Goal: Task Accomplishment & Management: Manage account settings

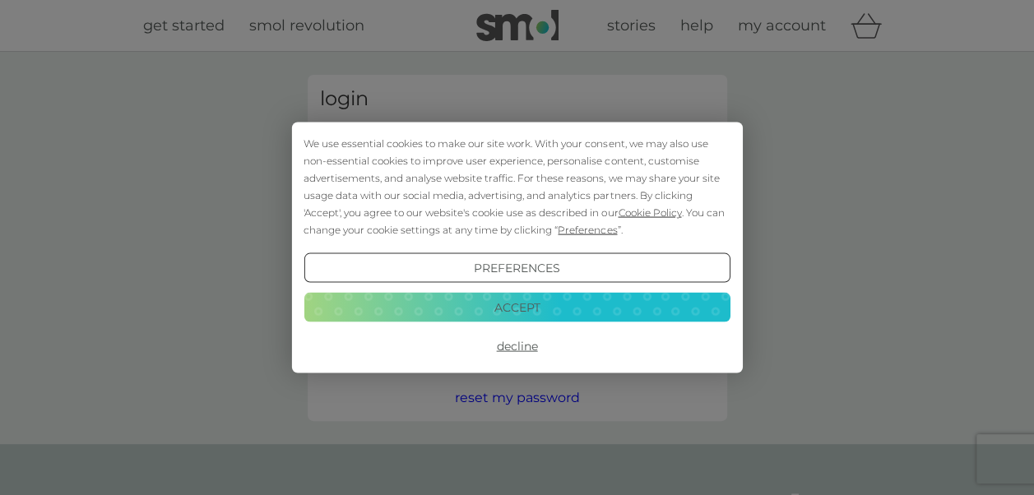
click at [513, 350] on button "Decline" at bounding box center [516, 346] width 426 height 30
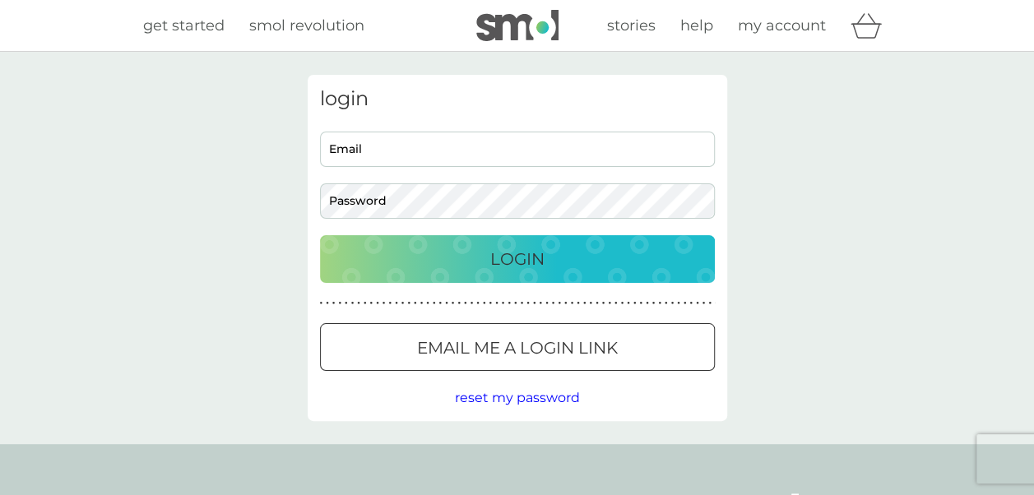
click at [513, 350] on div at bounding box center [517, 348] width 59 height 17
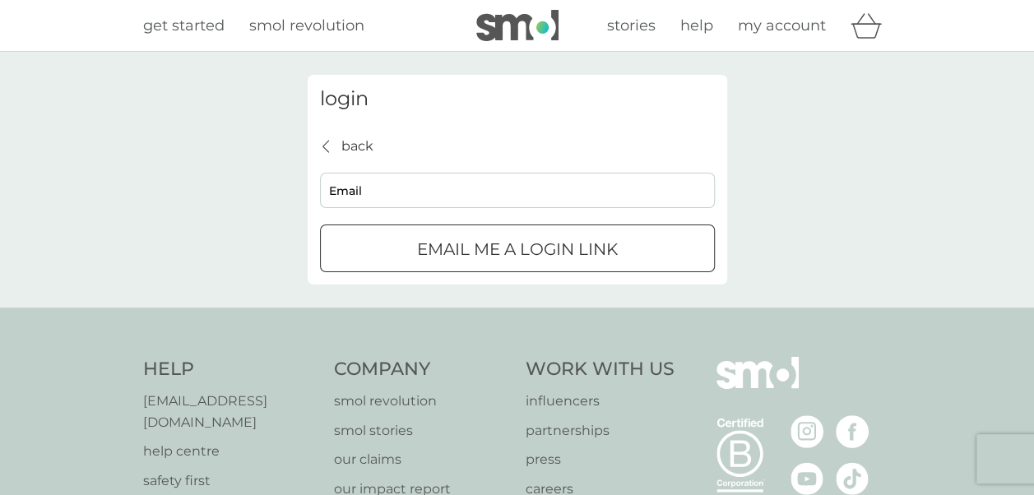
click at [406, 197] on input "Email" at bounding box center [517, 190] width 395 height 35
type input "[EMAIL_ADDRESS][DOMAIN_NAME]"
click at [493, 243] on div "submit" at bounding box center [497, 247] width 9 height 9
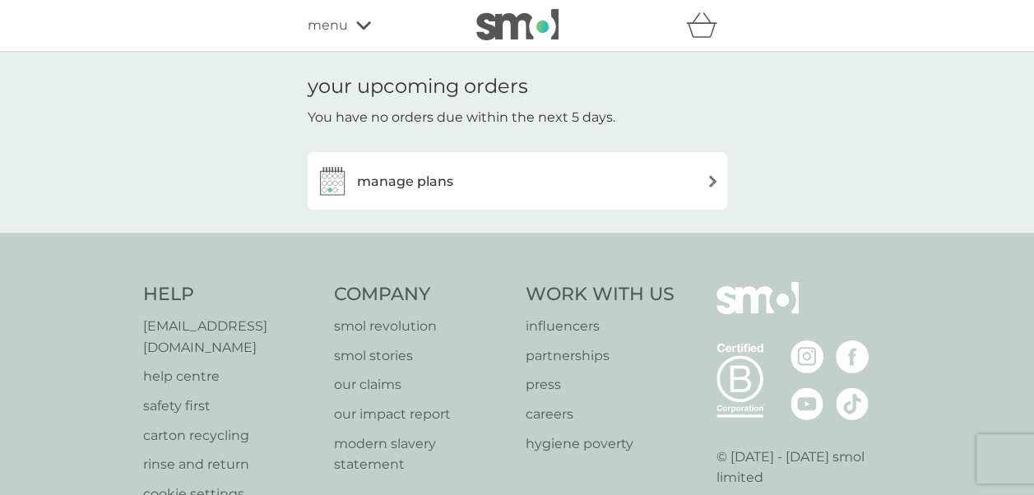
click at [675, 181] on div "manage plans" at bounding box center [517, 180] width 403 height 33
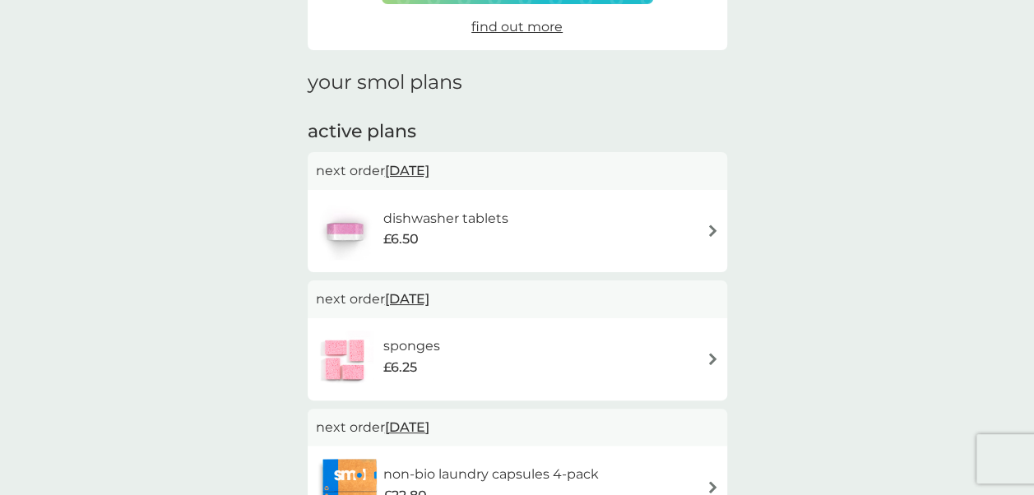
scroll to position [205, 0]
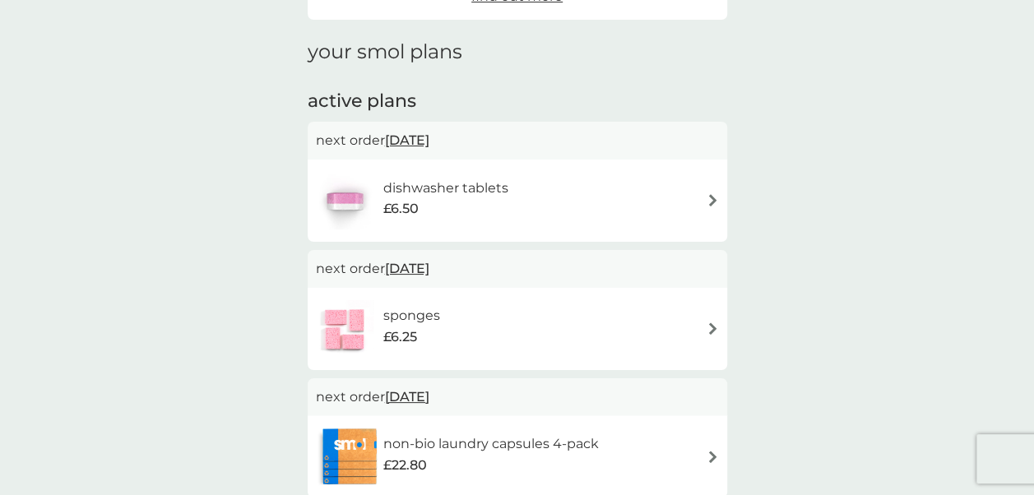
click at [429, 145] on span "1 Oct 2025" at bounding box center [407, 140] width 44 height 32
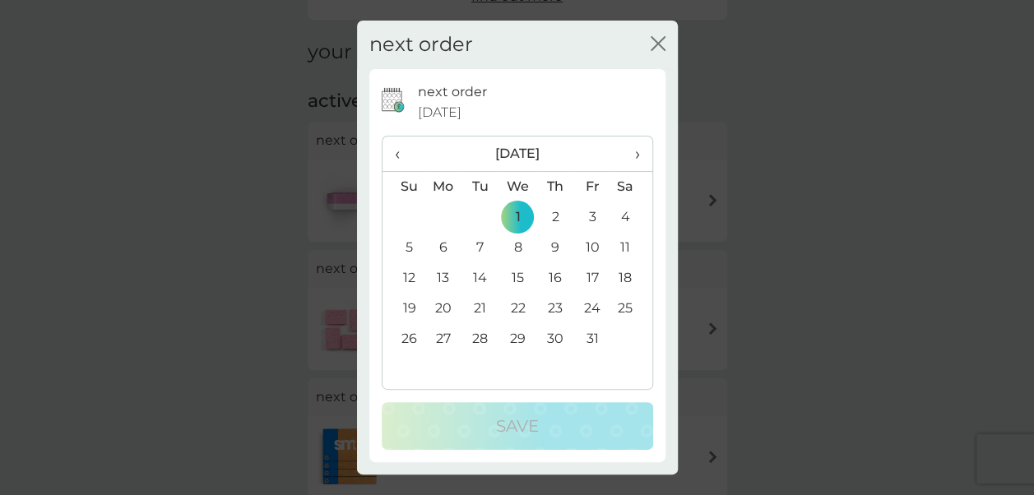
click at [637, 163] on span "›" at bounding box center [631, 154] width 16 height 35
click at [447, 215] on td "1" at bounding box center [443, 217] width 38 height 30
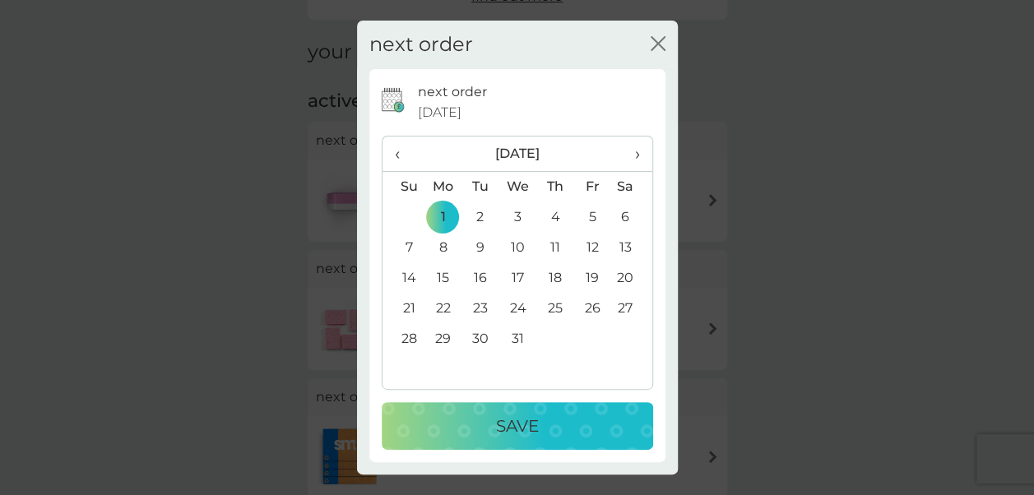
click at [476, 425] on div "Save" at bounding box center [517, 426] width 239 height 26
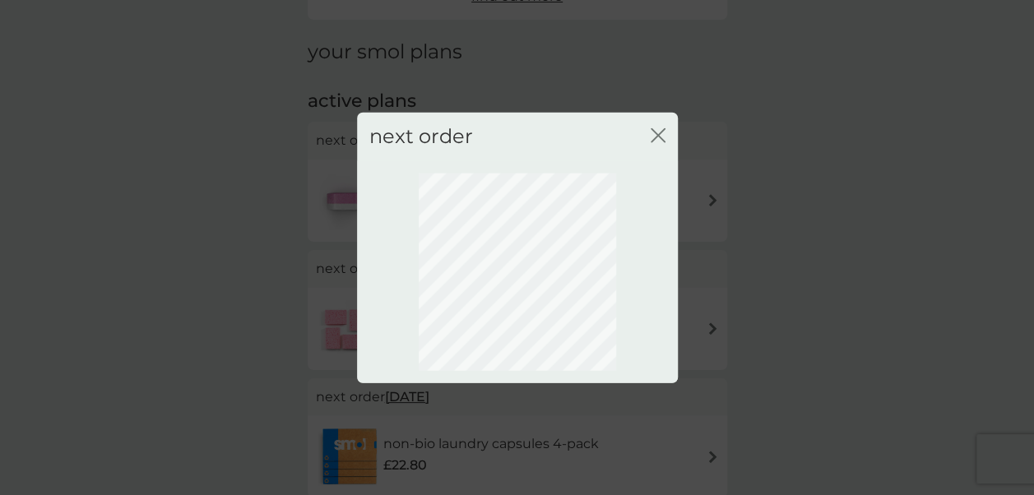
scroll to position [194, 0]
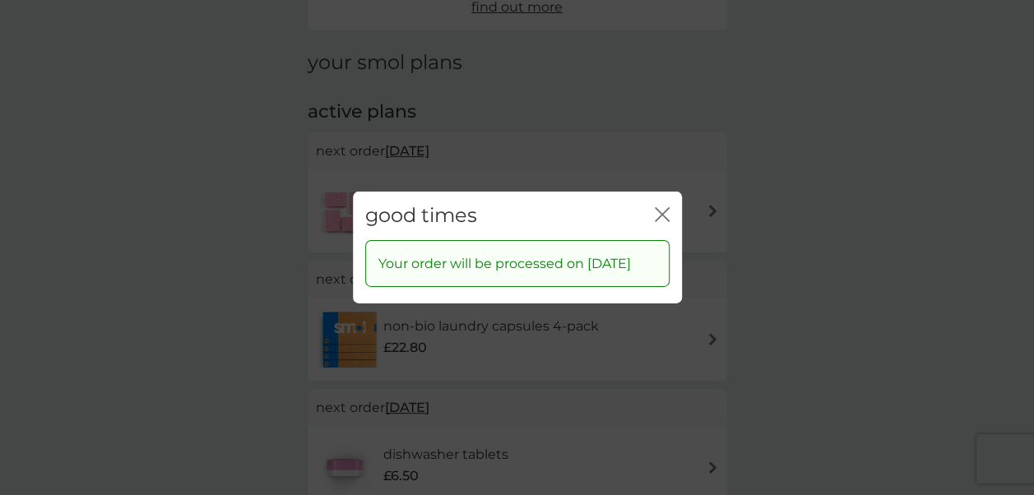
click at [666, 220] on icon "close" at bounding box center [665, 214] width 7 height 13
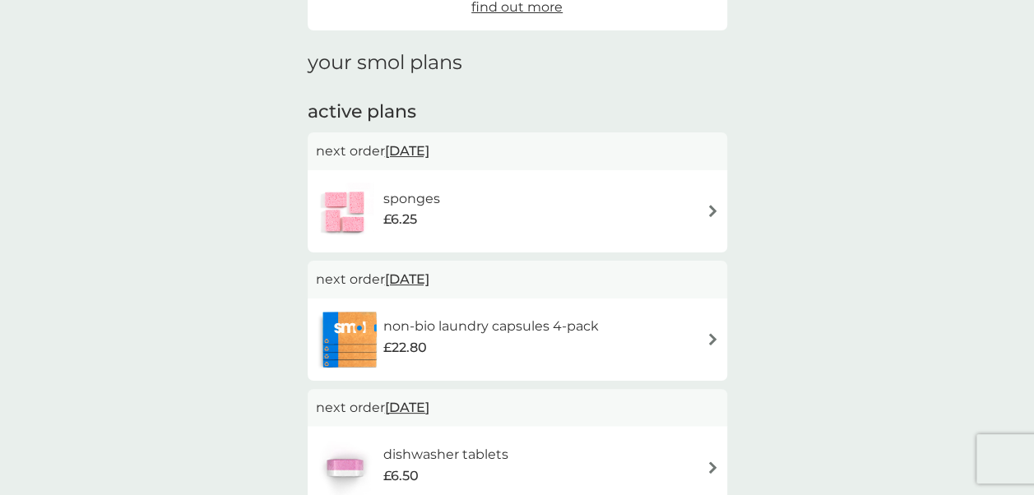
click at [429, 276] on span "18 Oct 2025" at bounding box center [407, 279] width 44 height 32
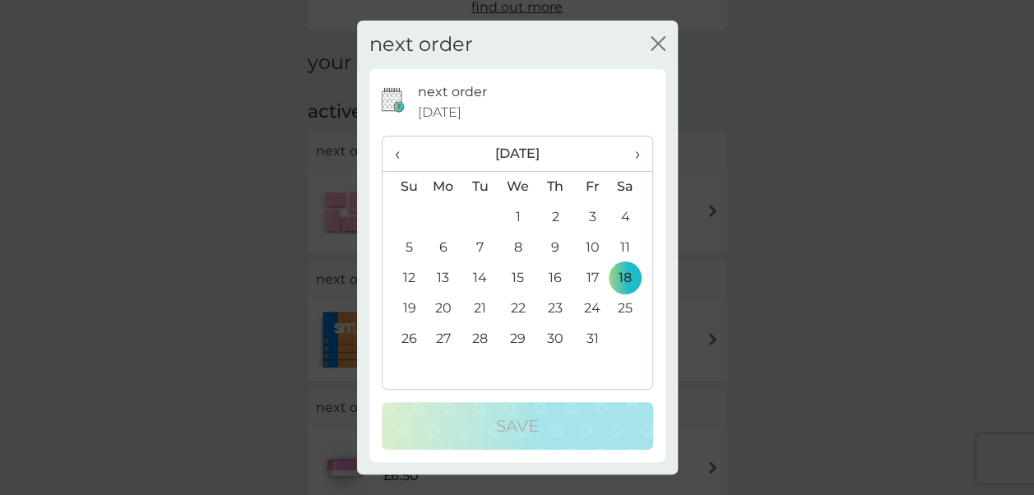
click at [637, 155] on span "›" at bounding box center [631, 154] width 16 height 35
click at [441, 247] on td "3" at bounding box center [443, 248] width 38 height 30
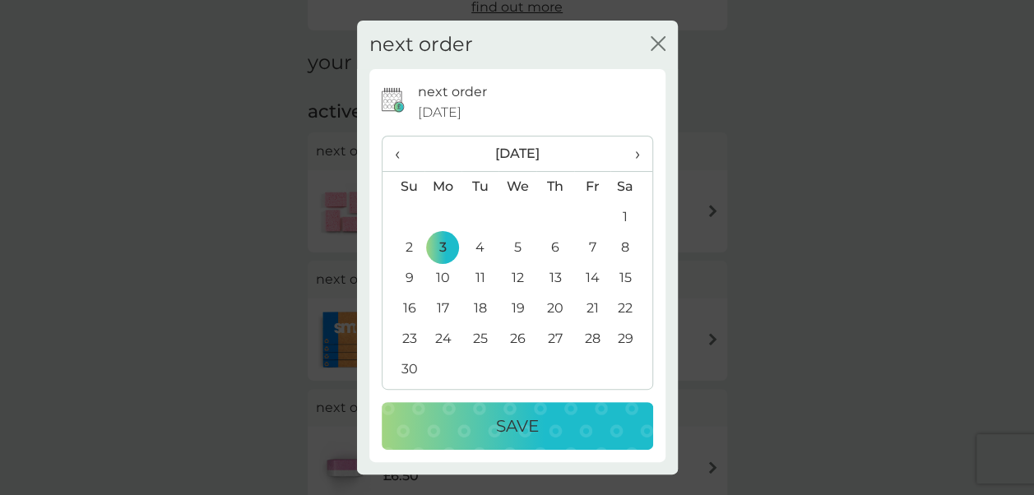
click at [479, 413] on div "Save" at bounding box center [517, 426] width 239 height 26
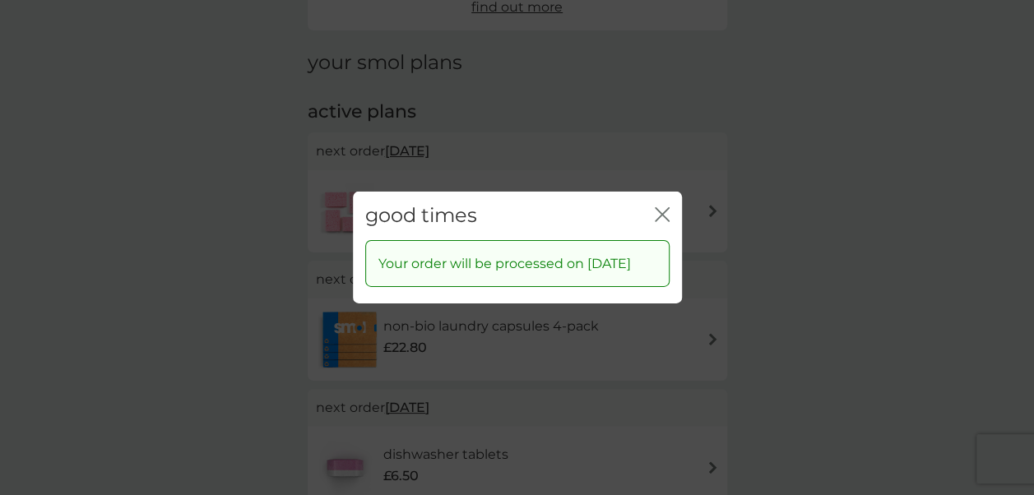
click at [662, 208] on icon "close" at bounding box center [665, 214] width 7 height 13
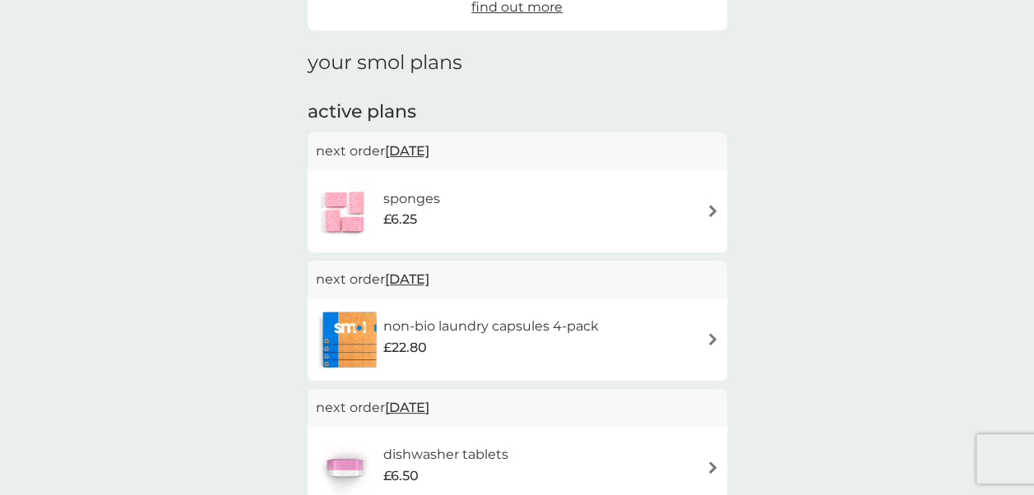
click at [401, 156] on span "11 Oct 2025" at bounding box center [407, 151] width 44 height 32
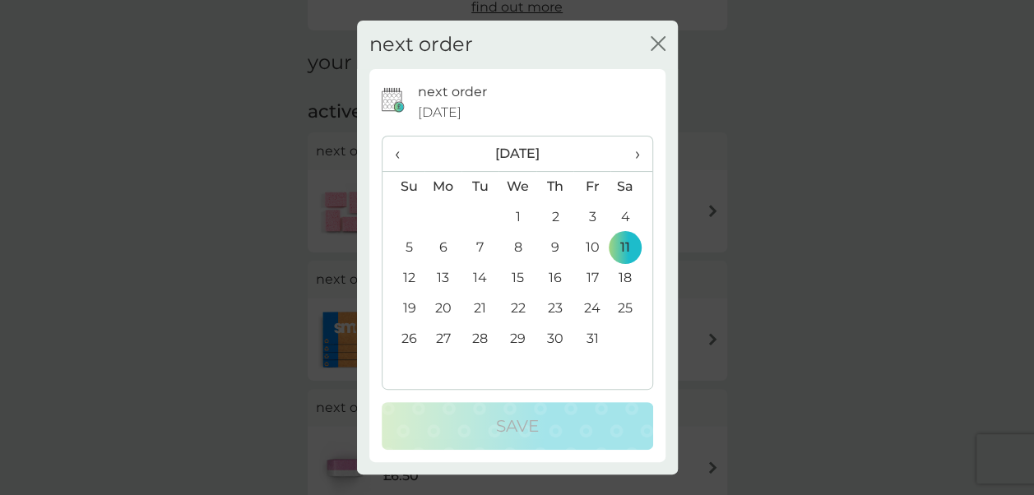
click at [630, 151] on span "›" at bounding box center [631, 154] width 16 height 35
click at [441, 221] on td "1" at bounding box center [443, 217] width 38 height 30
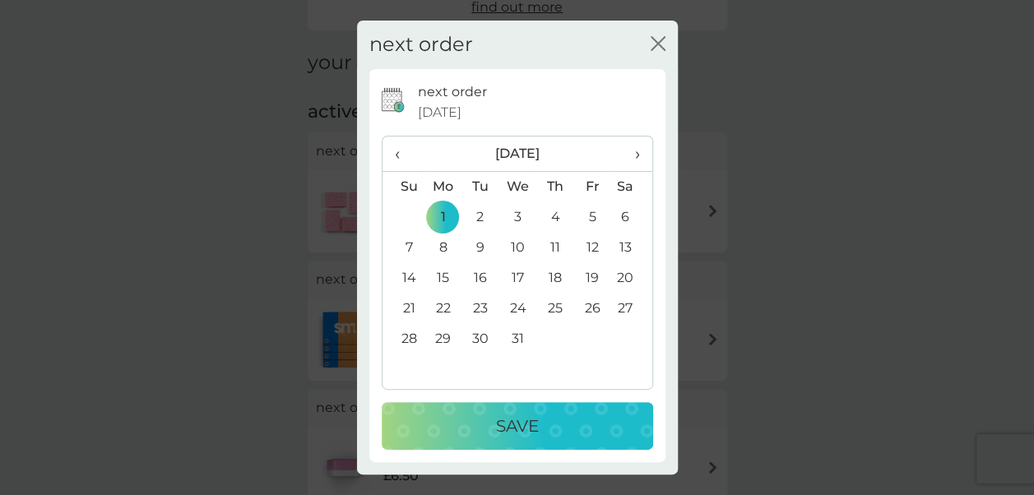
click at [459, 431] on div "Save" at bounding box center [517, 426] width 239 height 26
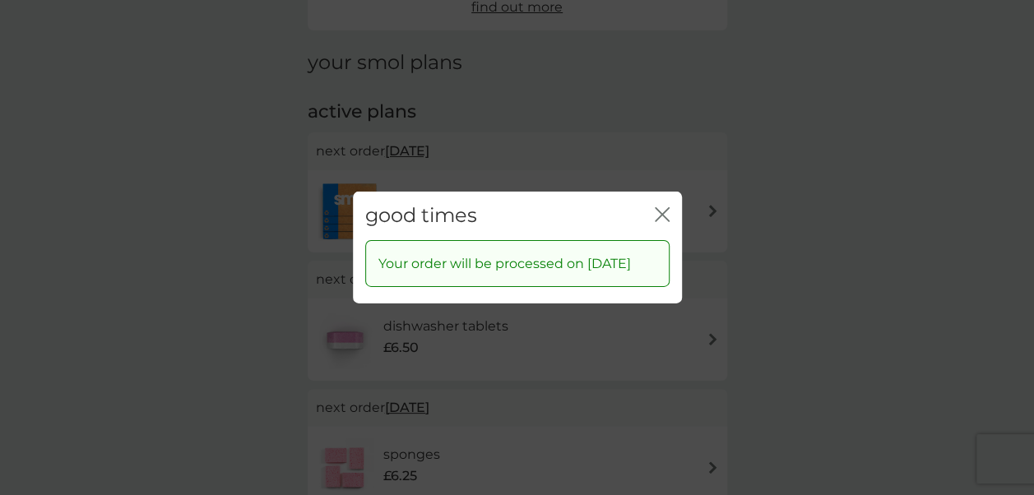
click at [667, 211] on icon "close" at bounding box center [662, 214] width 15 height 15
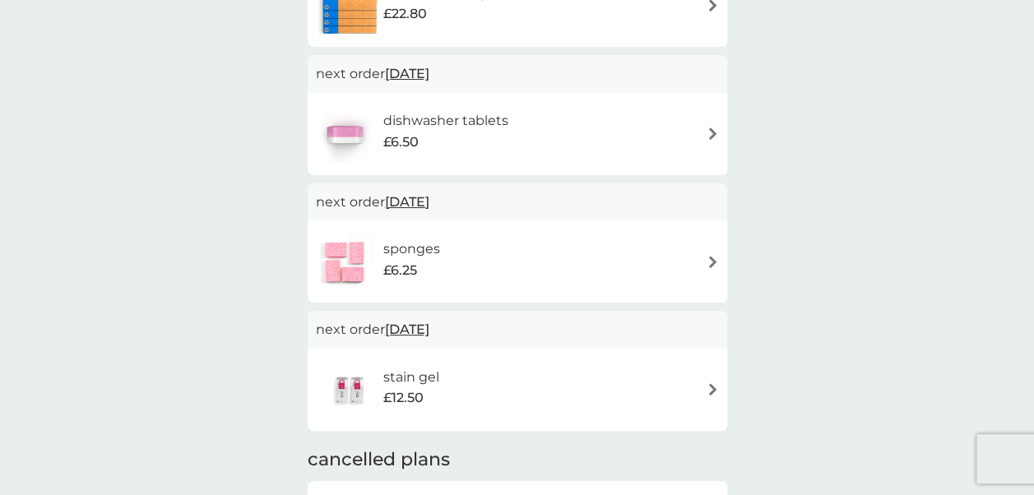
scroll to position [414, 0]
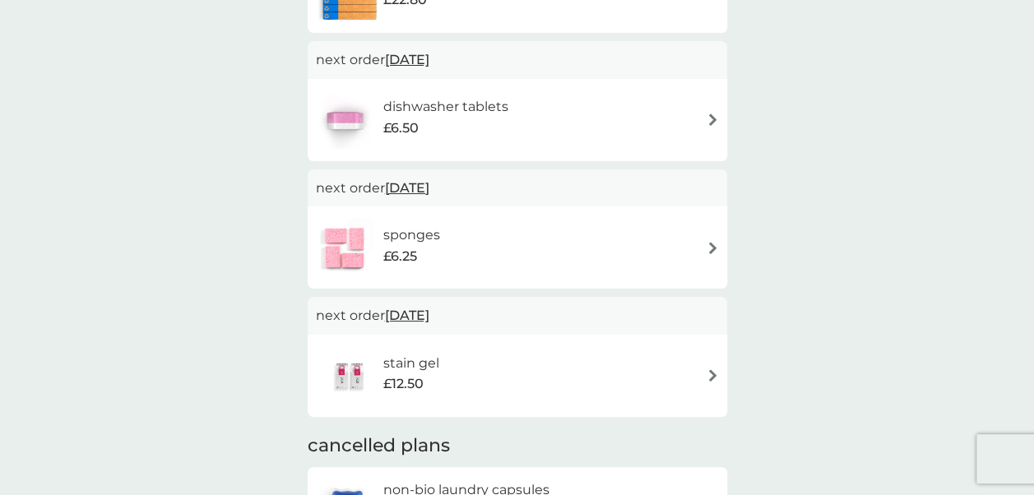
click at [704, 235] on div "sponges £6.25" at bounding box center [517, 248] width 403 height 58
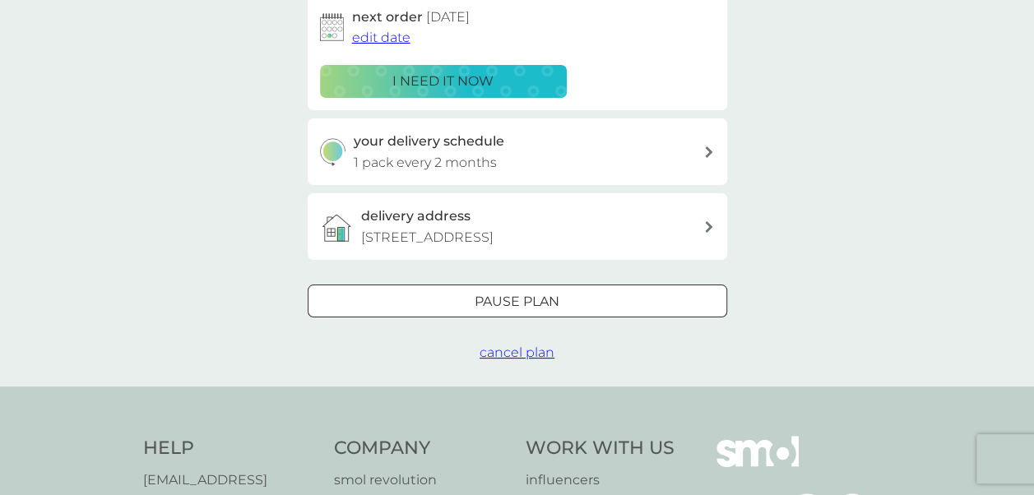
scroll to position [286, 0]
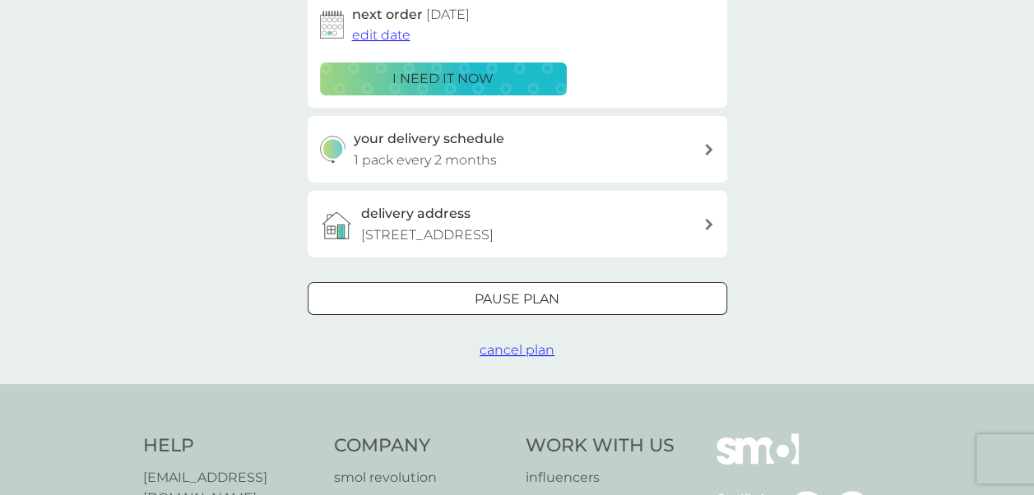
click at [537, 349] on span "cancel plan" at bounding box center [516, 350] width 75 height 16
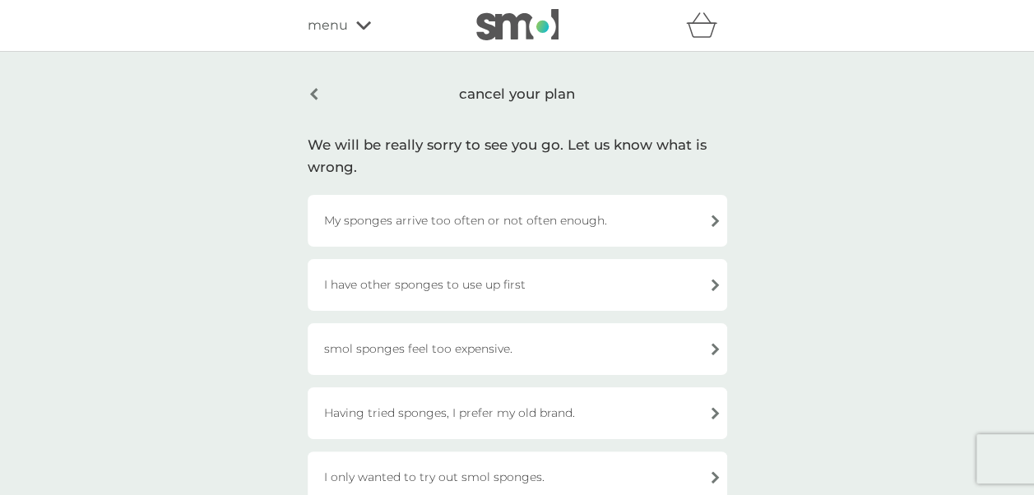
click at [649, 225] on div "My sponges arrive too often or not often enough." at bounding box center [517, 221] width 419 height 52
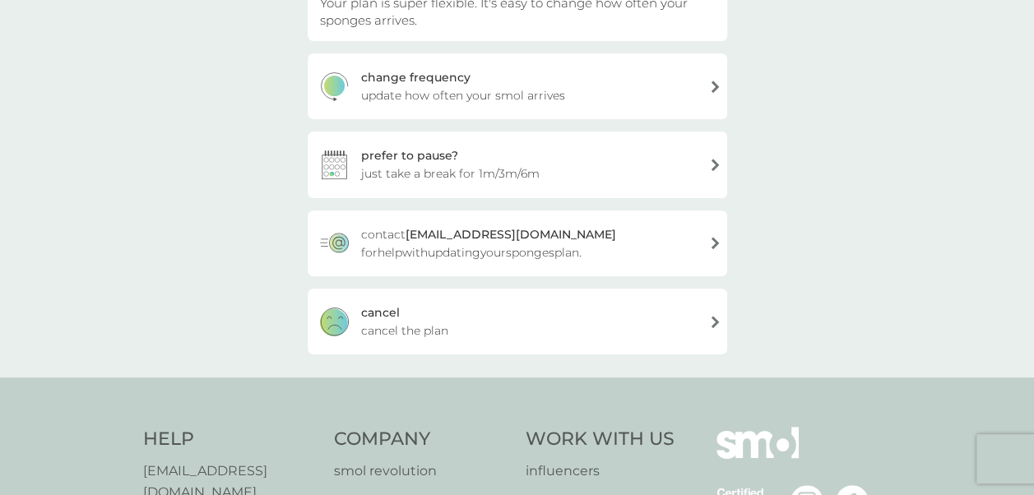
scroll to position [229, 0]
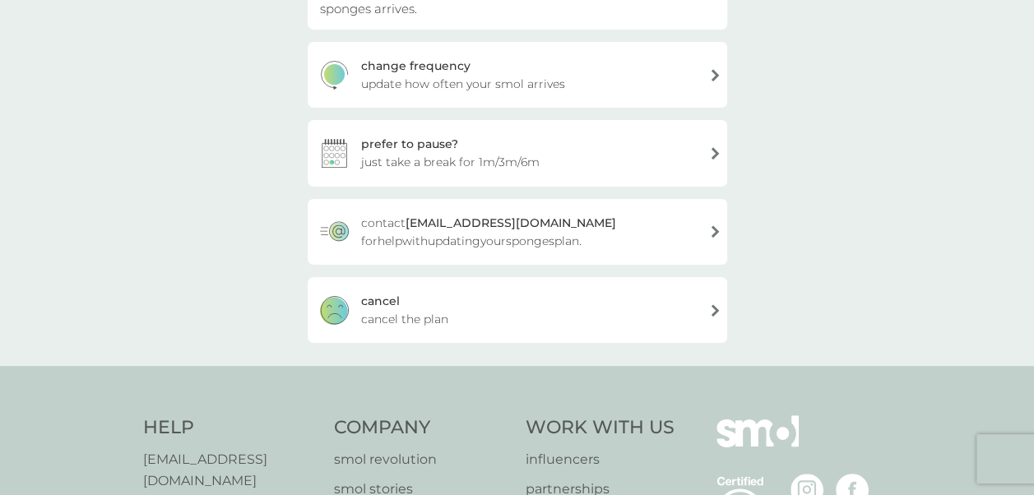
click at [622, 296] on div "cancel cancel the plan" at bounding box center [517, 310] width 419 height 66
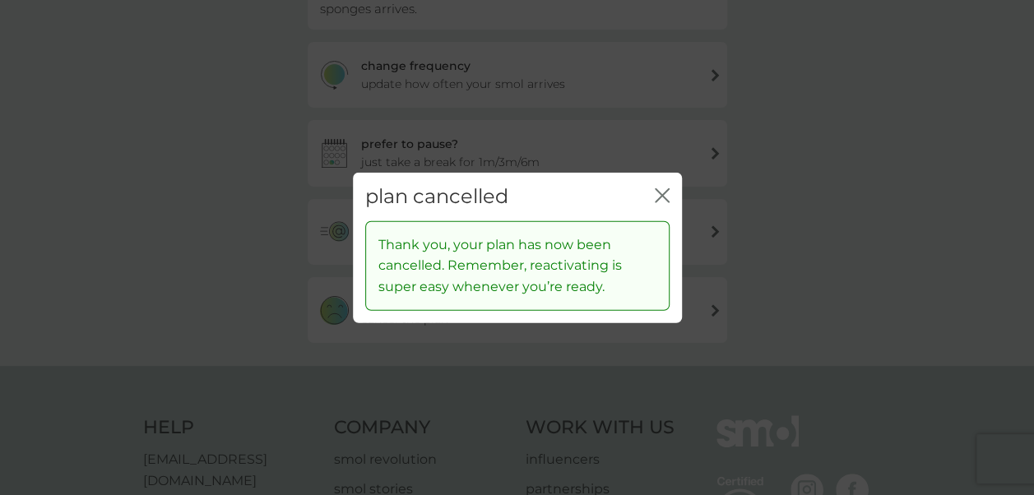
click at [660, 212] on div "plan cancelled close" at bounding box center [517, 197] width 329 height 49
click at [663, 199] on icon "close" at bounding box center [662, 195] width 15 height 15
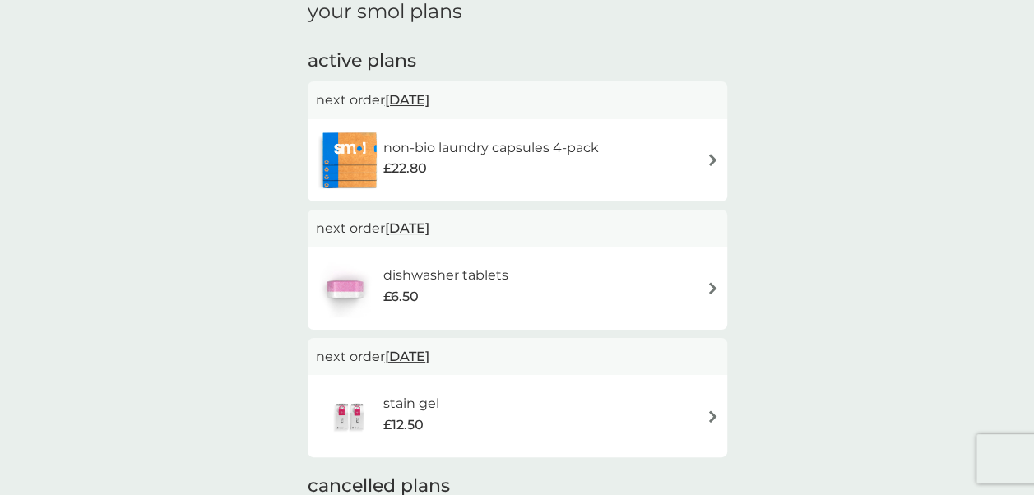
scroll to position [259, 0]
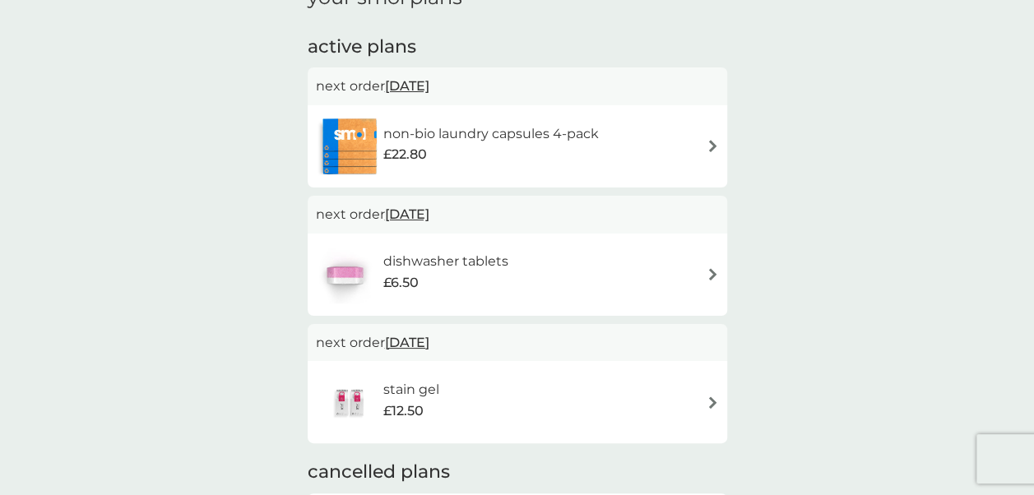
click at [716, 401] on img at bounding box center [712, 402] width 12 height 12
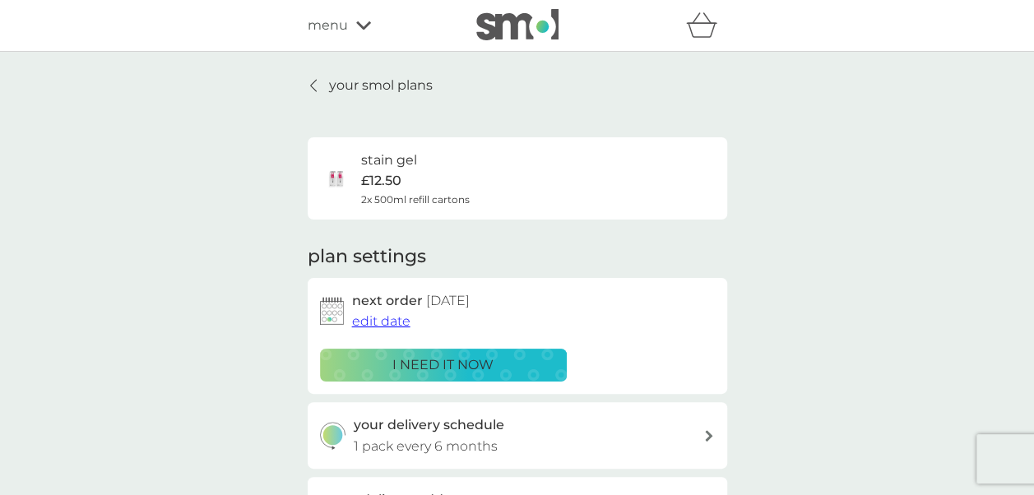
click at [359, 327] on span "edit date" at bounding box center [381, 321] width 58 height 16
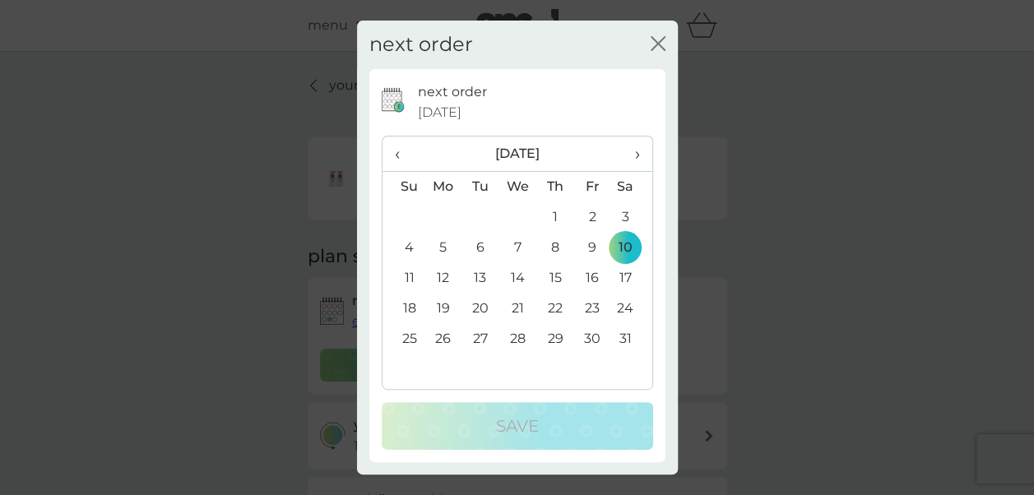
click at [640, 148] on th "›" at bounding box center [630, 154] width 41 height 35
click at [395, 155] on span "‹" at bounding box center [403, 154] width 17 height 35
click at [442, 245] on td "2" at bounding box center [443, 248] width 38 height 30
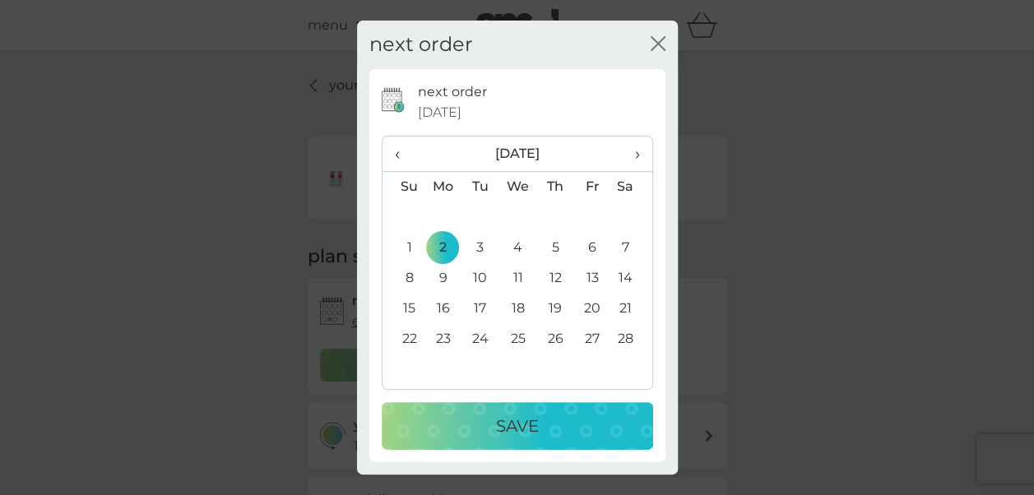
click at [461, 426] on div "Save" at bounding box center [517, 426] width 239 height 26
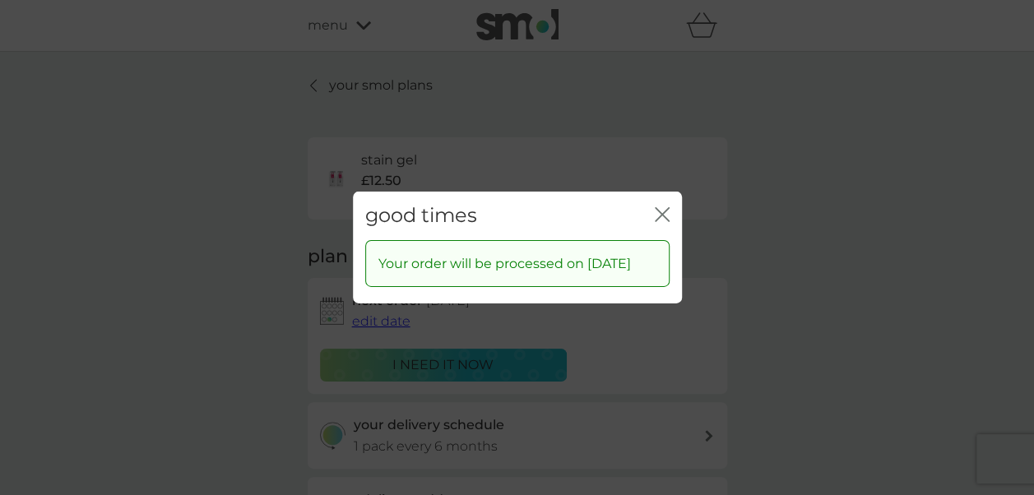
click at [656, 208] on icon "close" at bounding box center [658, 214] width 7 height 13
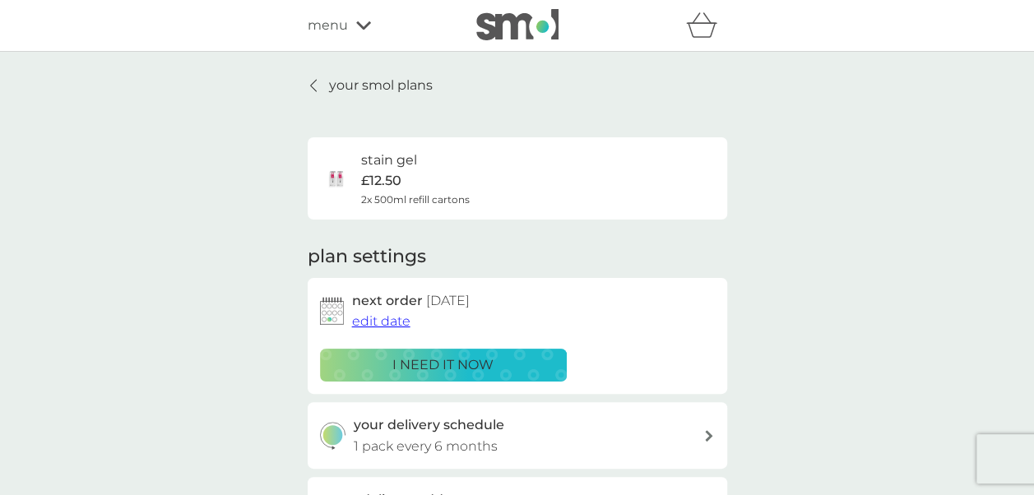
click at [413, 81] on p "your smol plans" at bounding box center [381, 85] width 104 height 21
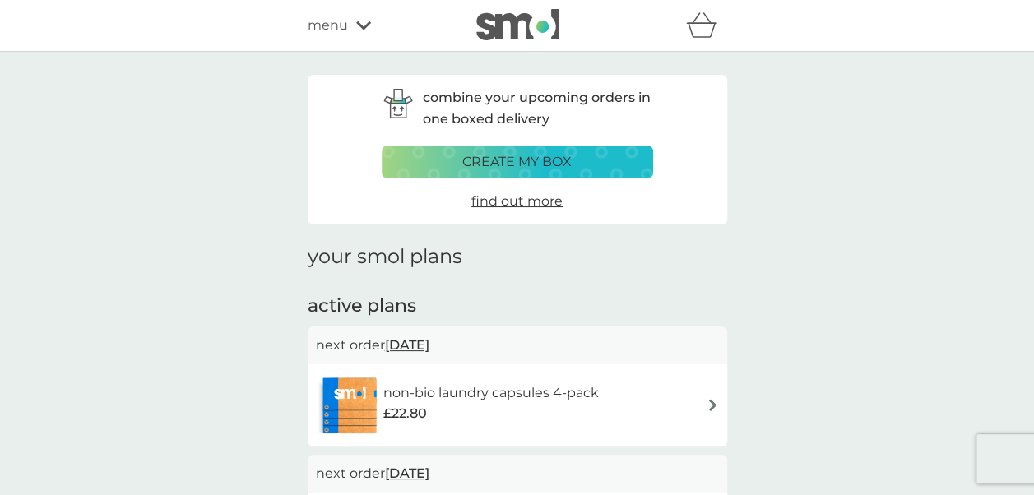
click at [335, 36] on div "refer a friend & you BOTH save smol impact smol shop your smol plans your upcom…" at bounding box center [517, 25] width 419 height 33
click at [359, 33] on div "menu" at bounding box center [378, 25] width 140 height 21
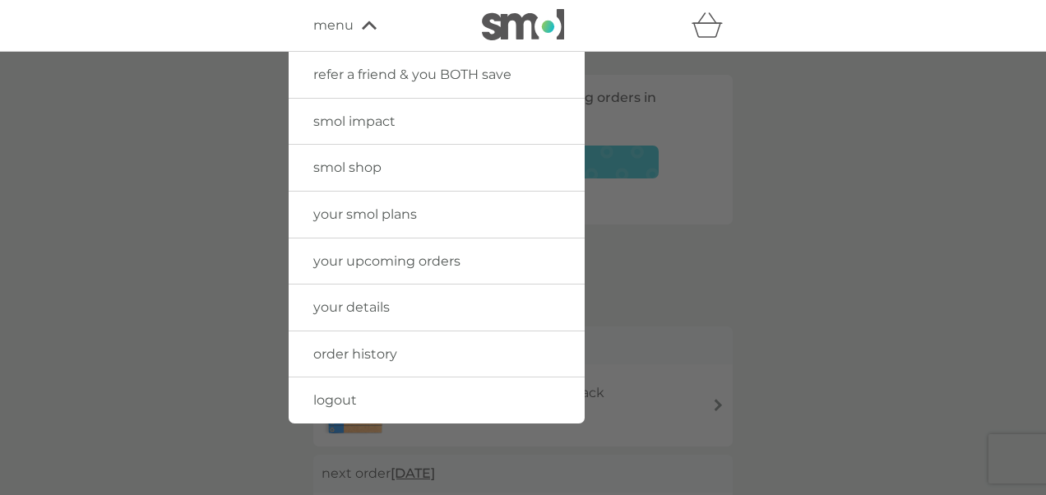
click at [337, 397] on span "logout" at bounding box center [335, 400] width 44 height 16
